Goal: Transaction & Acquisition: Purchase product/service

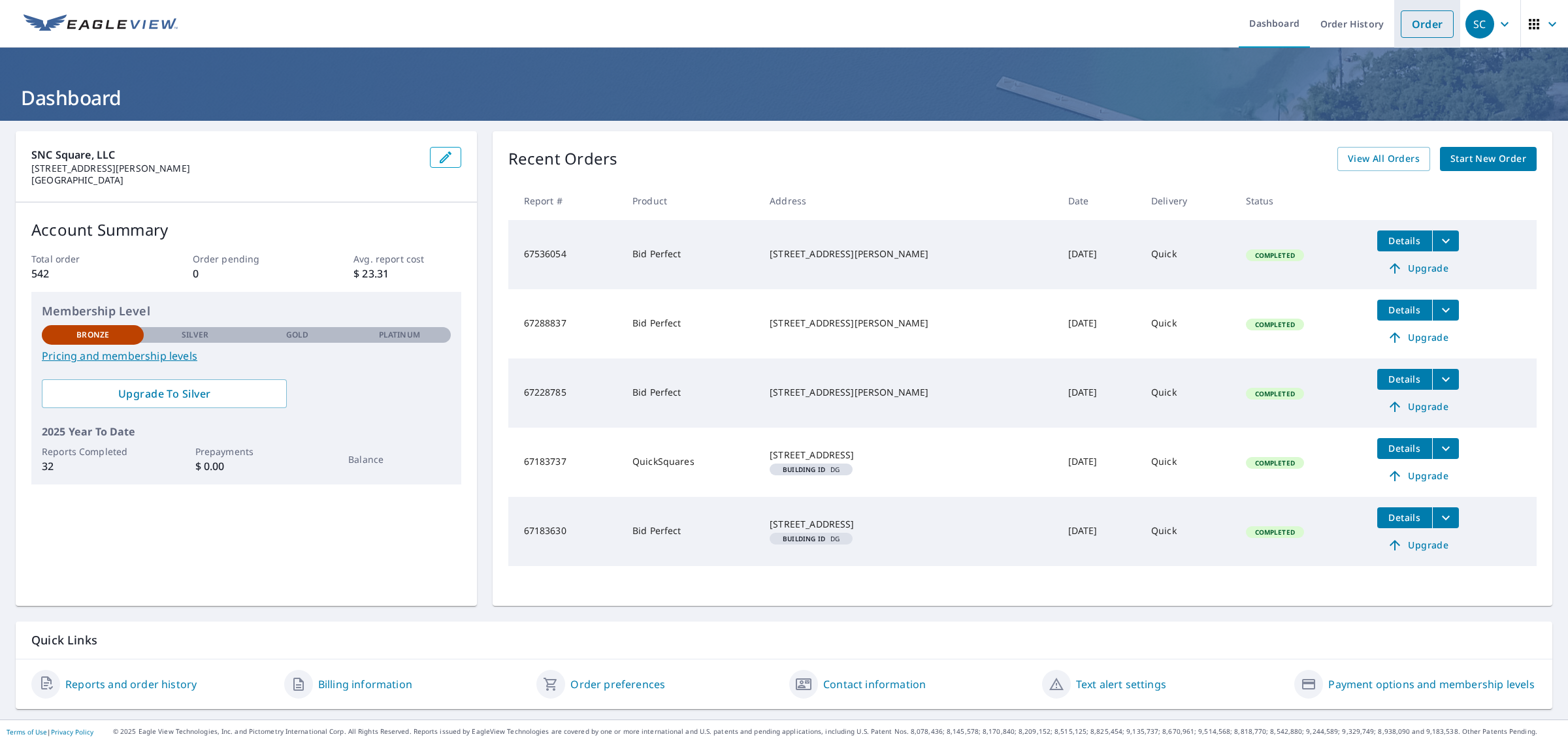
click at [1429, 25] on link "Order" at bounding box center [1427, 24] width 53 height 27
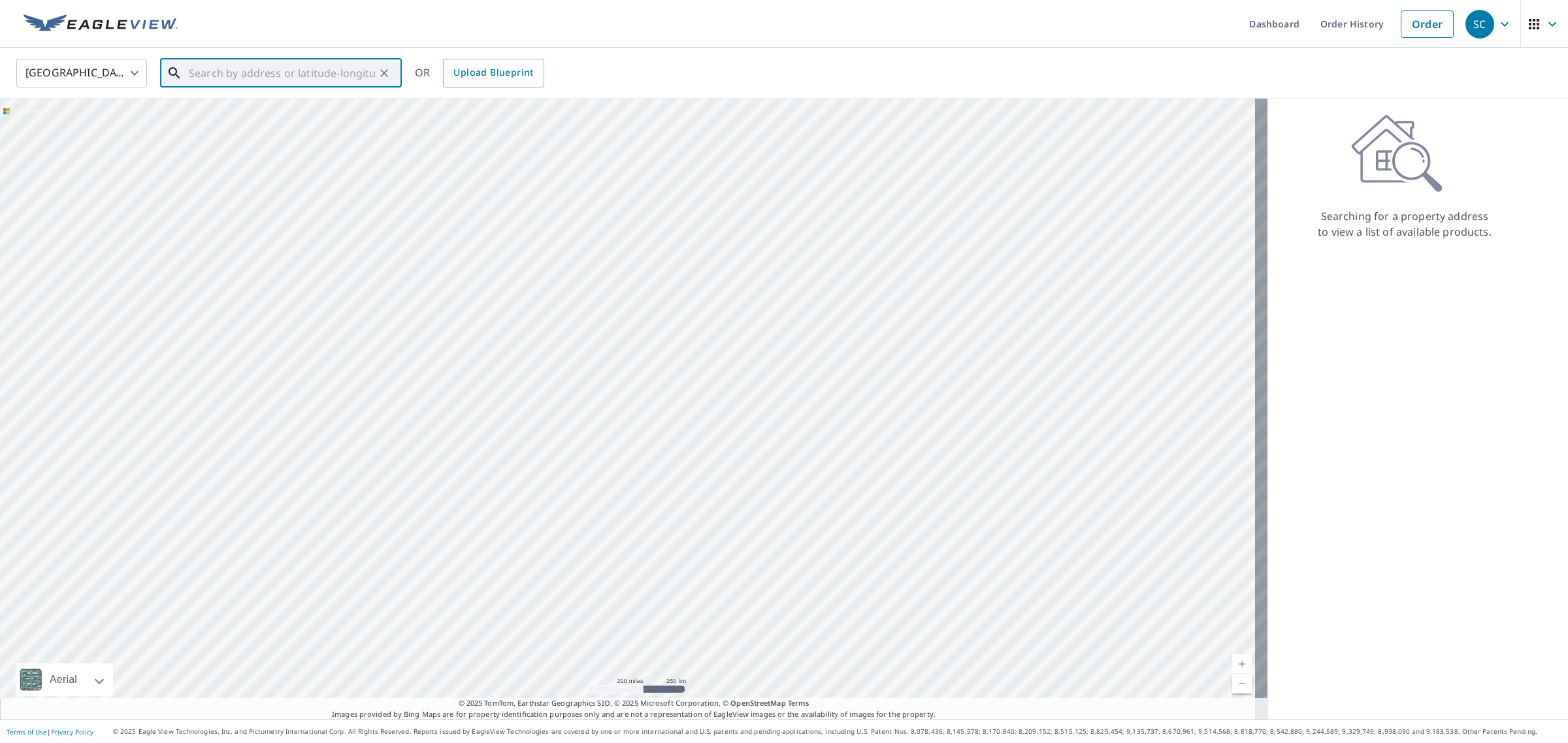
click at [203, 74] on input "text" at bounding box center [281, 73] width 186 height 37
paste input "[STREET_ADDRESS]"
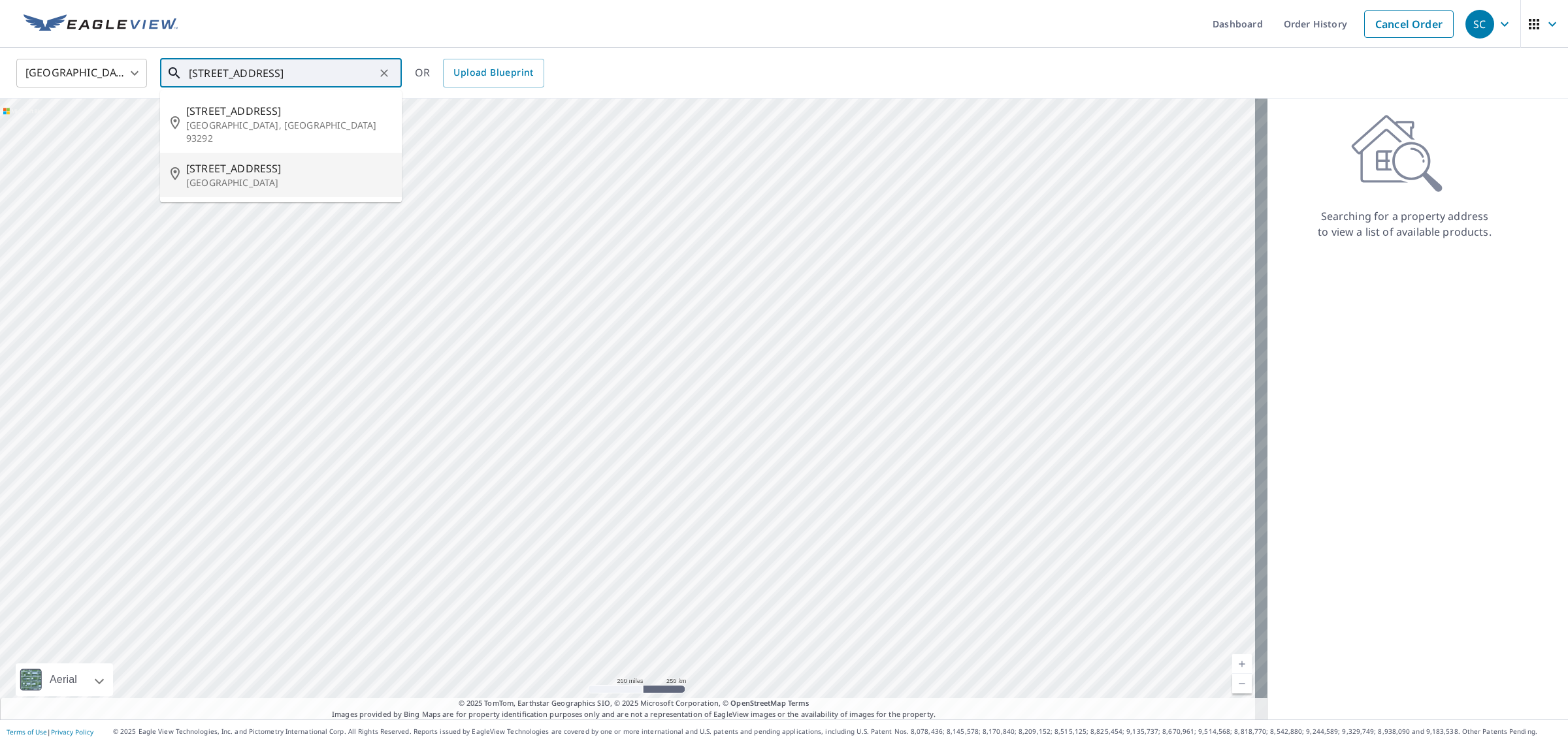
click at [268, 176] on p "[GEOGRAPHIC_DATA]" at bounding box center [288, 182] width 205 height 13
type input "[STREET_ADDRESS]"
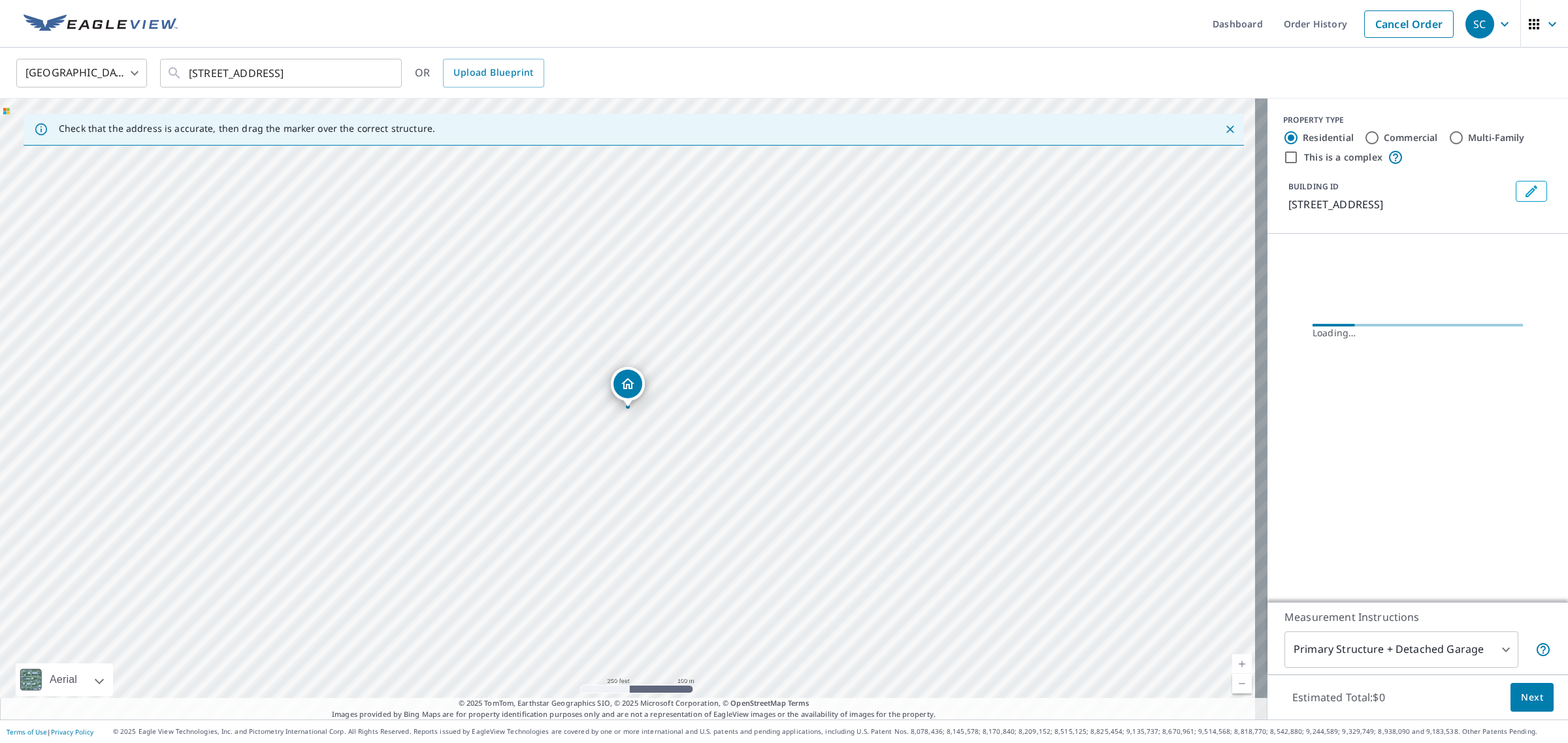
click at [1232, 666] on link "Current Level 17, Zoom In" at bounding box center [1242, 664] width 19 height 19
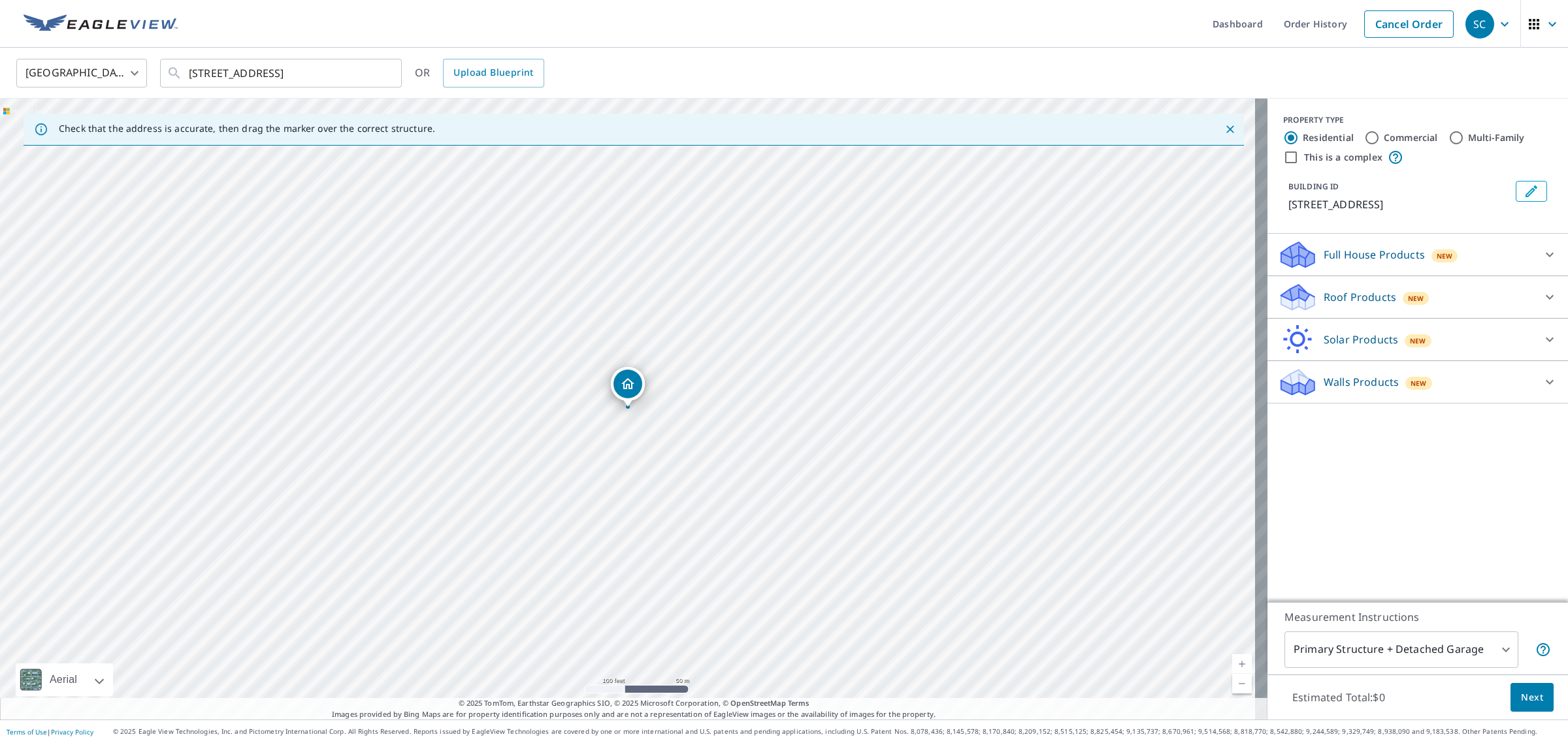
click at [1232, 666] on link "Current Level 18, Zoom In" at bounding box center [1242, 664] width 19 height 19
click at [1232, 666] on link "Current Level 19, Zoom In" at bounding box center [1242, 664] width 19 height 19
click at [1232, 666] on link "Current Level 20, Zoom In Disabled" at bounding box center [1242, 664] width 19 height 19
click at [1408, 295] on span "New" at bounding box center [1415, 299] width 17 height 11
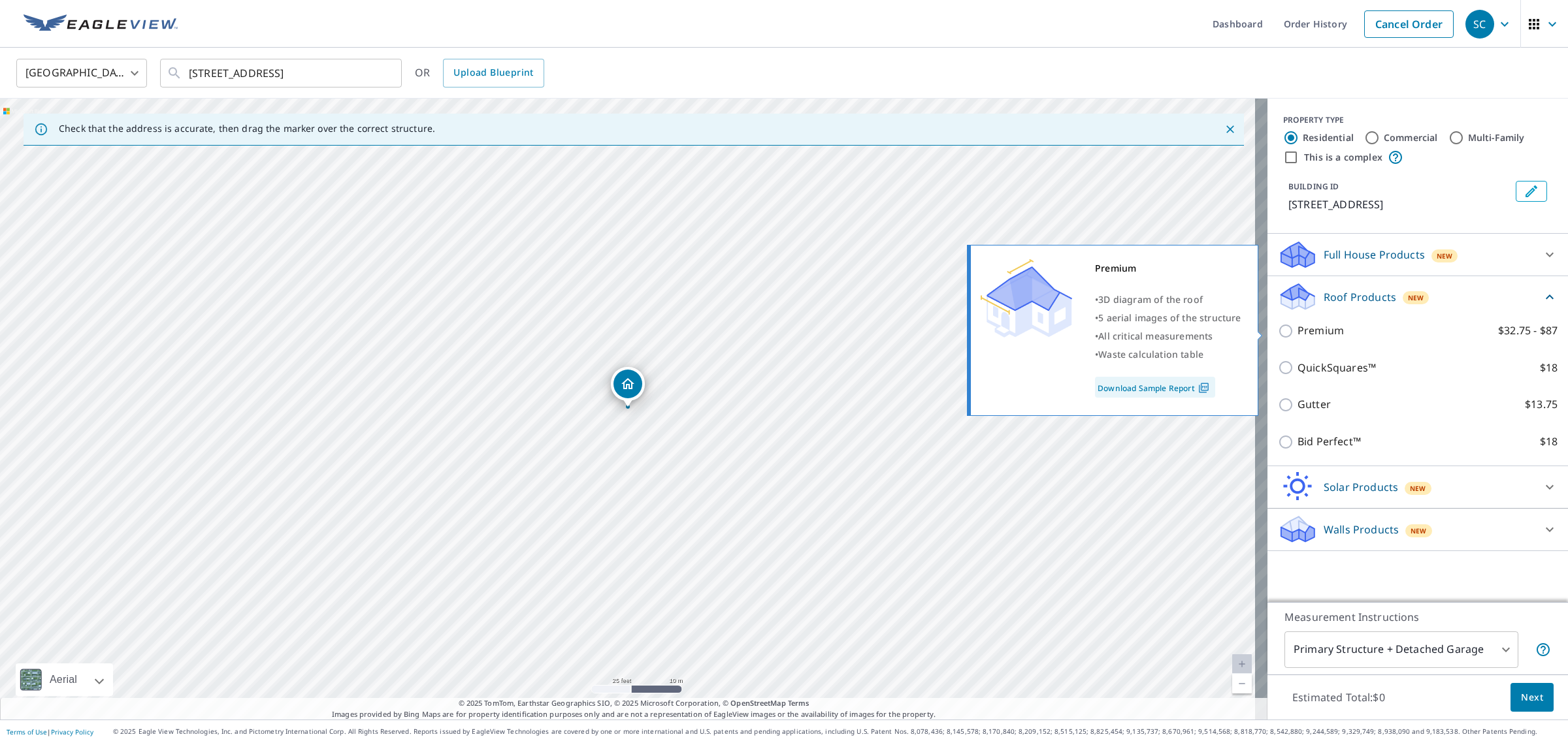
click at [1313, 332] on p "Premium" at bounding box center [1321, 331] width 47 height 17
click at [1298, 332] on input "Premium $32.75 - $87" at bounding box center [1288, 331] width 19 height 16
checkbox input "true"
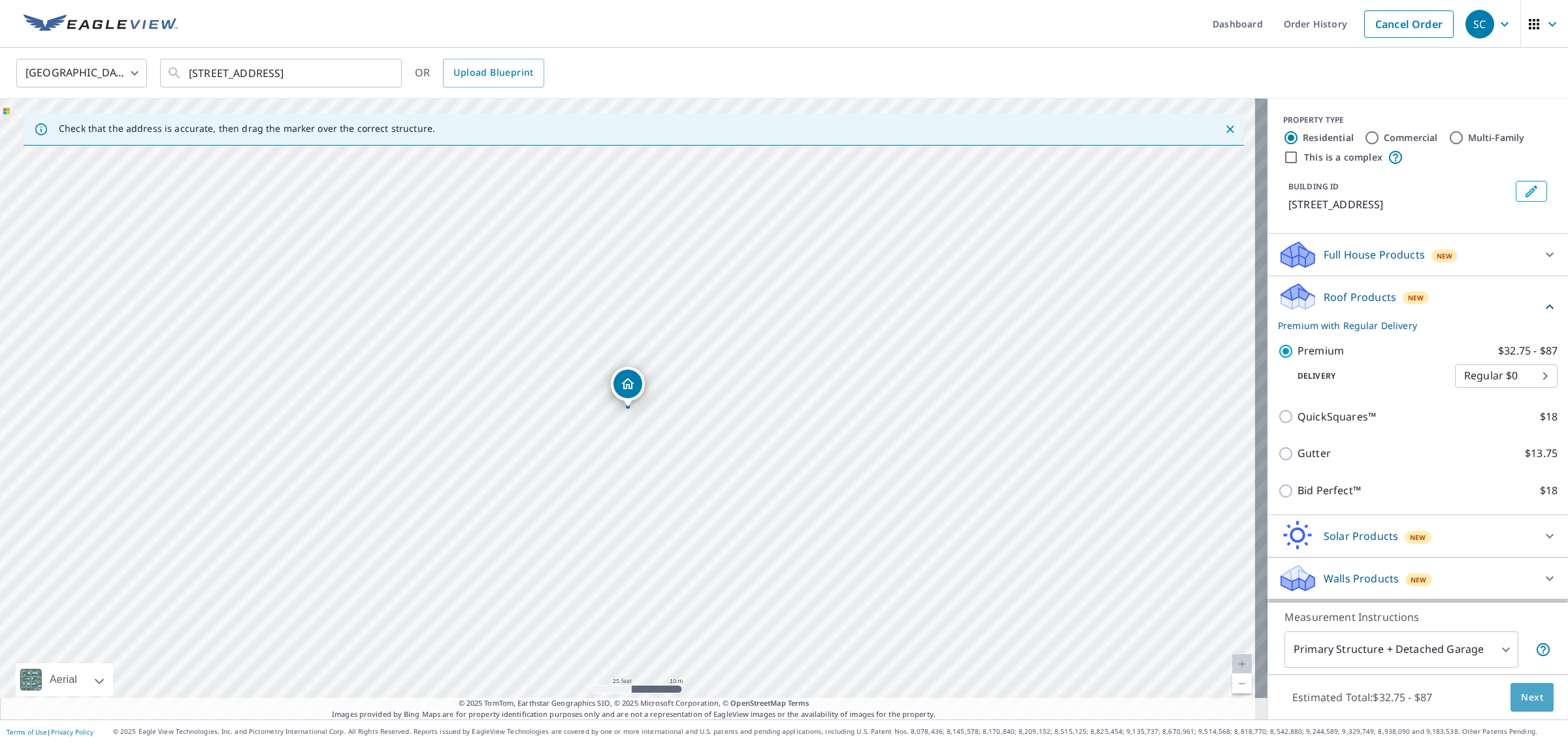
click at [1520, 693] on span "Next" at bounding box center [1531, 697] width 22 height 17
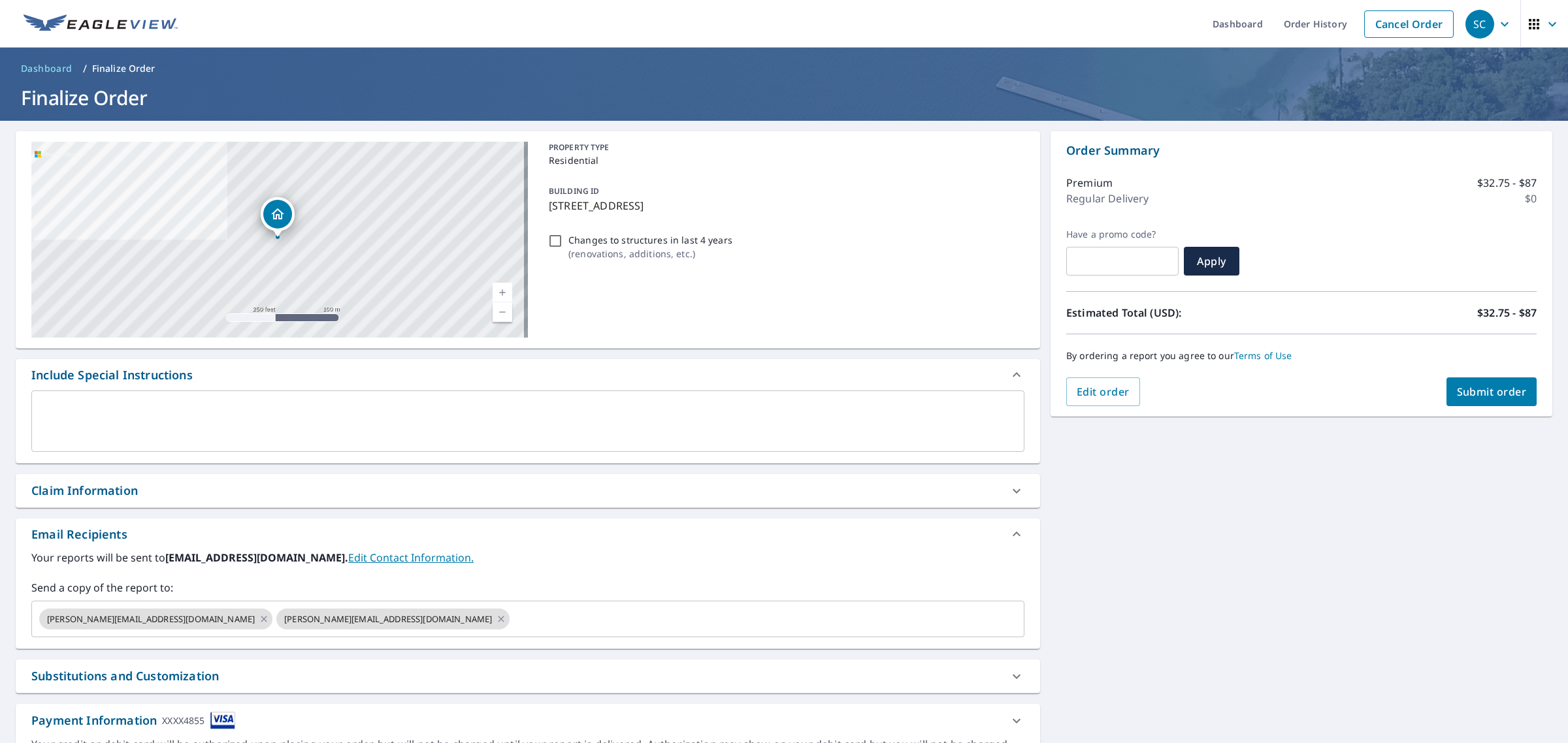
click at [1507, 394] on span "Submit order" at bounding box center [1492, 392] width 70 height 15
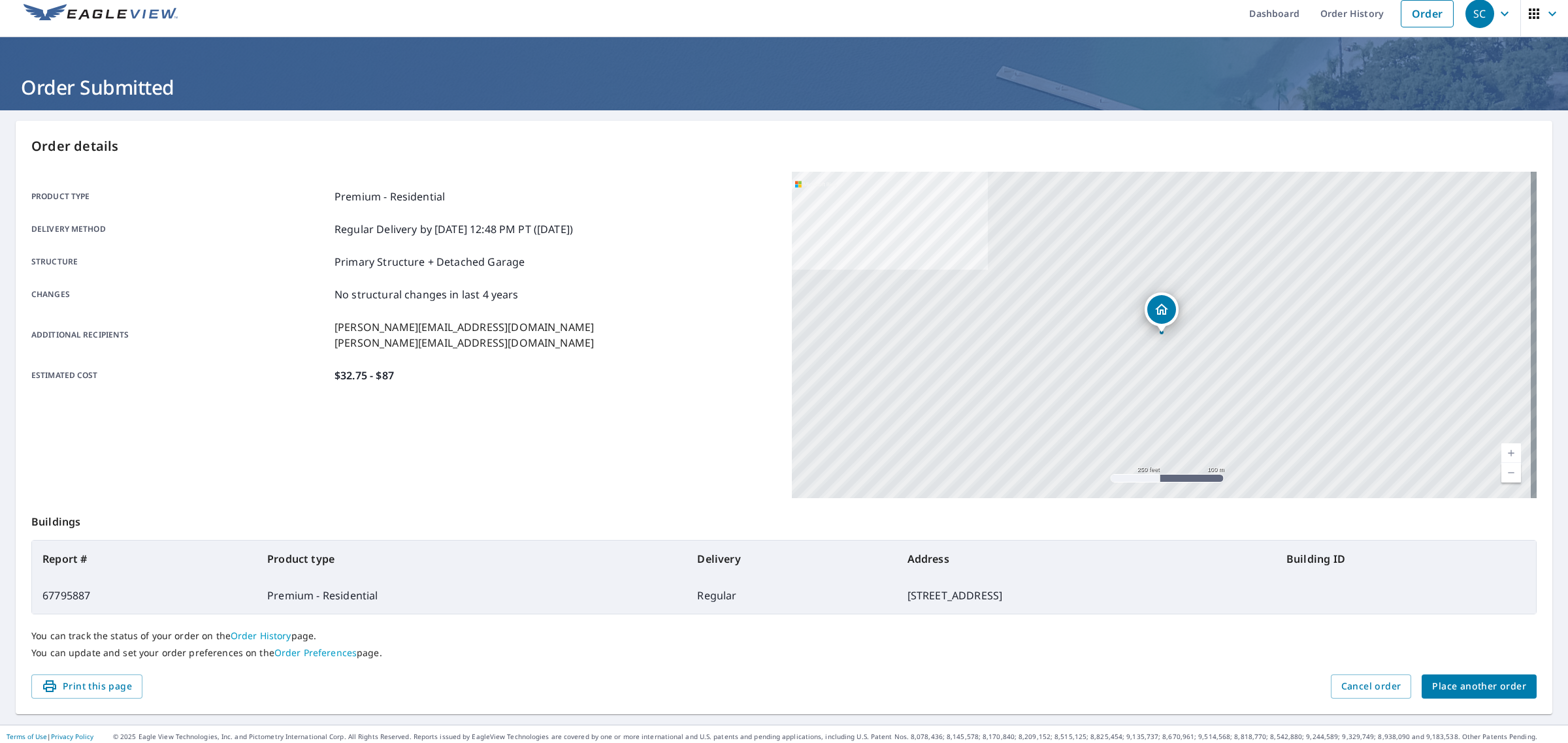
scroll to position [15, 0]
